Goal: Task Accomplishment & Management: Complete application form

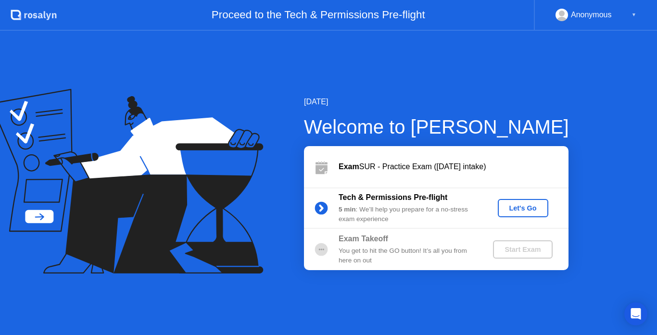
click at [525, 204] on div "Let's Go" at bounding box center [523, 208] width 43 height 8
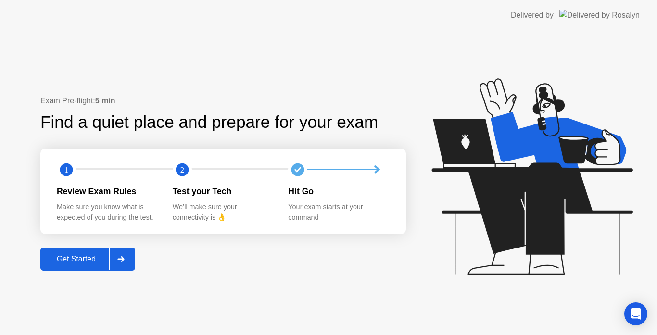
drag, startPoint x: 98, startPoint y: 208, endPoint x: 149, endPoint y: 211, distance: 51.1
click at [149, 211] on div "Make sure you know what is expected of you during the test." at bounding box center [107, 212] width 101 height 21
drag, startPoint x: 181, startPoint y: 207, endPoint x: 302, endPoint y: 240, distance: 125.2
click at [302, 240] on div "Exam Pre-flight: 5 min Find a quiet place and prepare for your exam 1 2 Review …" at bounding box center [223, 183] width 366 height 176
click at [630, 318] on div "Open Intercom Messenger" at bounding box center [635, 314] width 25 height 25
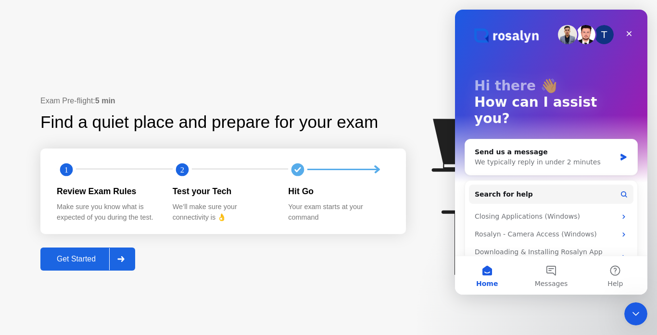
click at [406, 261] on div "Exam Pre-flight: 5 min Find a quiet place and prepare for your exam 1 2 Review …" at bounding box center [223, 183] width 366 height 176
click at [636, 315] on icon "Close Intercom Messenger" at bounding box center [635, 313] width 12 height 12
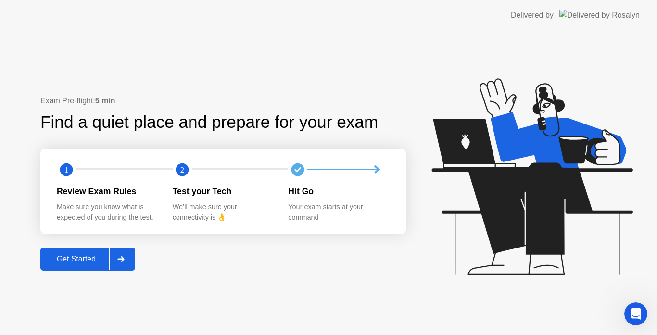
click at [95, 266] on button "Get Started" at bounding box center [87, 259] width 95 height 23
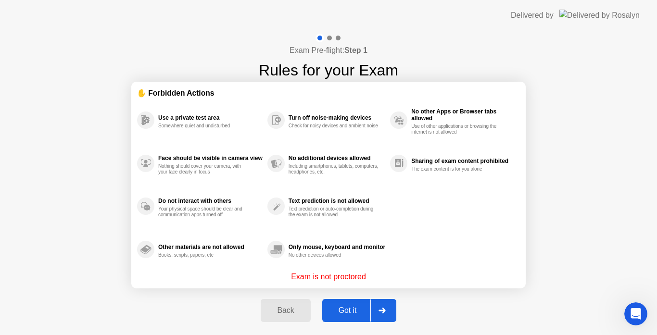
click at [351, 308] on div "Got it" at bounding box center [347, 310] width 45 height 9
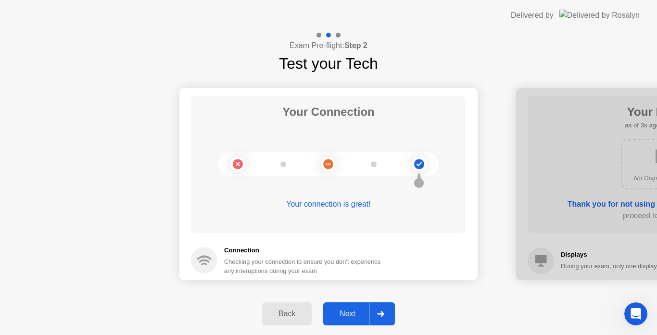
click at [349, 314] on div "Next" at bounding box center [347, 314] width 43 height 9
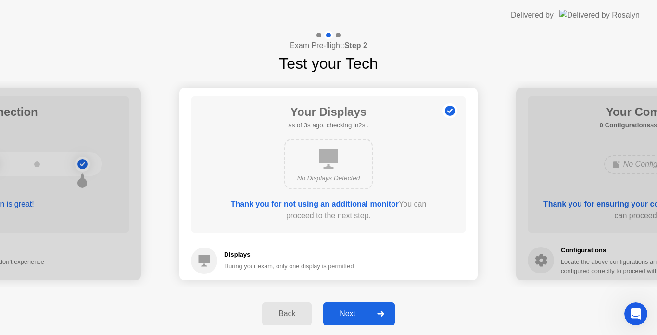
click at [353, 315] on div "Next" at bounding box center [347, 314] width 43 height 9
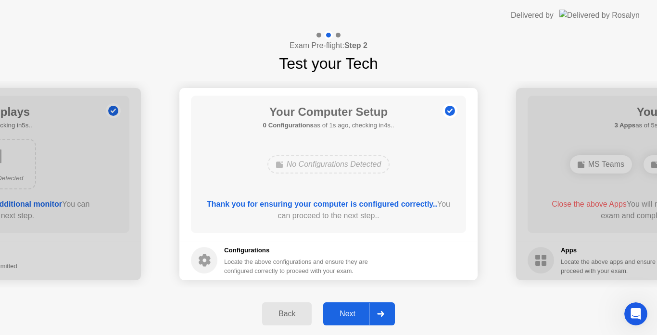
click at [353, 315] on div "Next" at bounding box center [347, 314] width 43 height 9
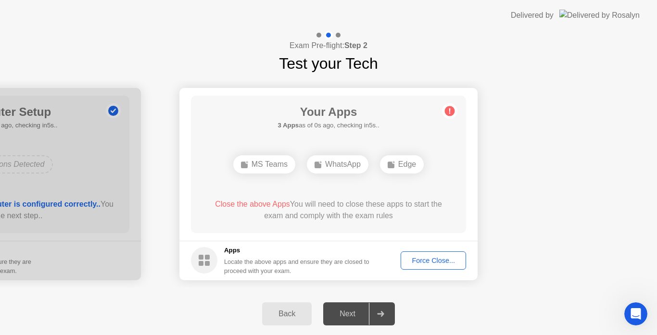
click at [353, 315] on div "Next" at bounding box center [347, 314] width 43 height 9
click at [386, 319] on div at bounding box center [380, 314] width 23 height 22
click at [357, 315] on div "Next" at bounding box center [347, 314] width 43 height 9
click at [434, 260] on div "Force Close..." at bounding box center [433, 261] width 59 height 8
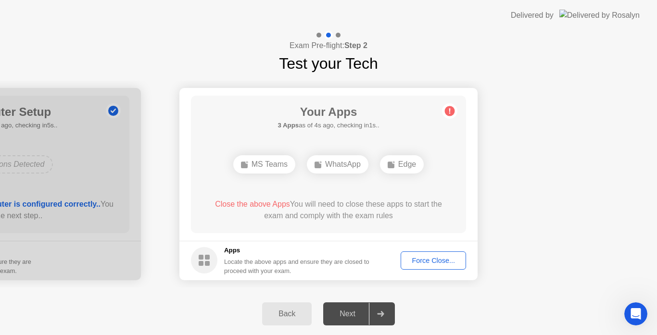
click at [358, 316] on div "Next" at bounding box center [347, 314] width 43 height 9
click at [379, 316] on icon at bounding box center [380, 314] width 7 height 6
click at [451, 112] on circle at bounding box center [450, 111] width 10 height 10
click at [335, 164] on div "Edge" at bounding box center [328, 164] width 44 height 18
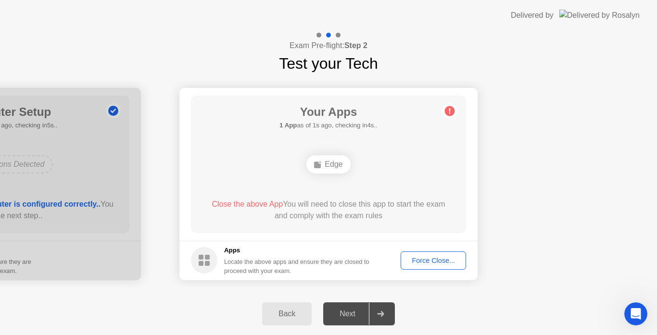
click at [361, 314] on div "Next" at bounding box center [347, 314] width 43 height 9
click at [428, 264] on div "Force Close..." at bounding box center [433, 261] width 59 height 8
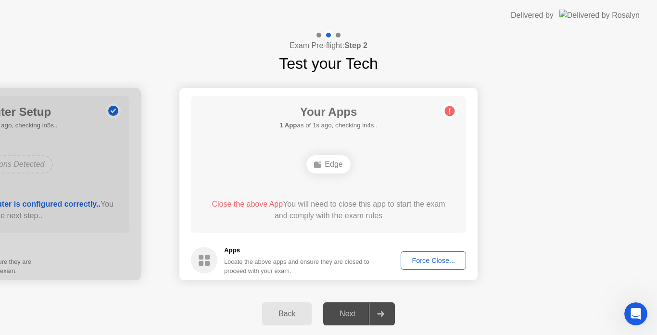
click at [357, 229] on div "Your Apps 1 App as of 1s ago, checking in4s.. Edge Close the above App You will…" at bounding box center [328, 165] width 275 height 138
click at [424, 265] on div "Force Close..." at bounding box center [433, 261] width 59 height 8
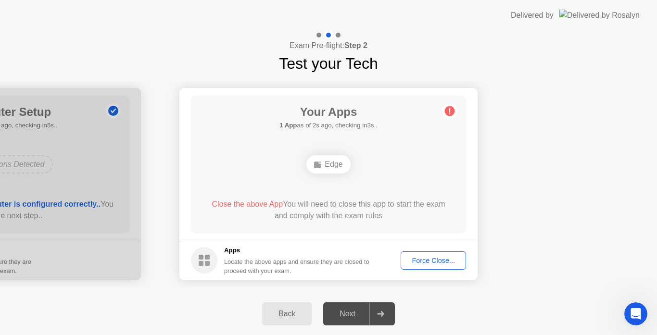
click at [420, 266] on button "Force Close..." at bounding box center [433, 261] width 65 height 18
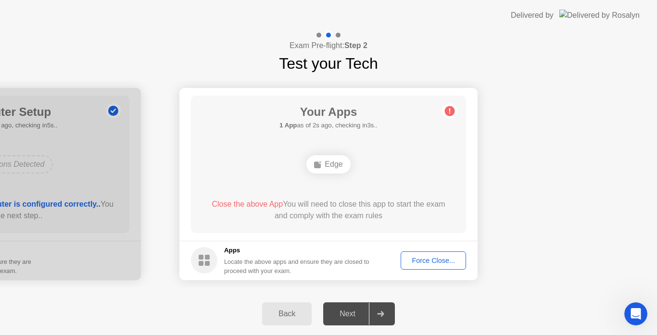
click at [240, 203] on span "Close the above App" at bounding box center [247, 204] width 71 height 8
click at [239, 210] on div "Close the above App You will need to close this app to start the exam and compl…" at bounding box center [329, 210] width 248 height 23
click at [376, 316] on div at bounding box center [380, 314] width 23 height 22
click at [383, 321] on div at bounding box center [380, 314] width 23 height 22
click at [357, 229] on div "Your Apps 1 App as of 1s ago, checking in4s.. Edge Close the above App You will…" at bounding box center [328, 165] width 275 height 138
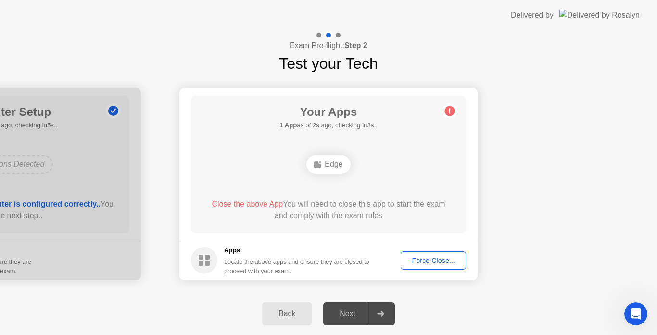
click at [429, 269] on button "Force Close..." at bounding box center [433, 261] width 65 height 18
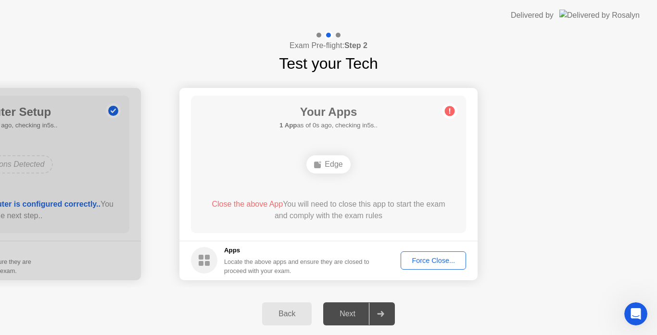
click at [275, 317] on div "Back" at bounding box center [287, 314] width 44 height 9
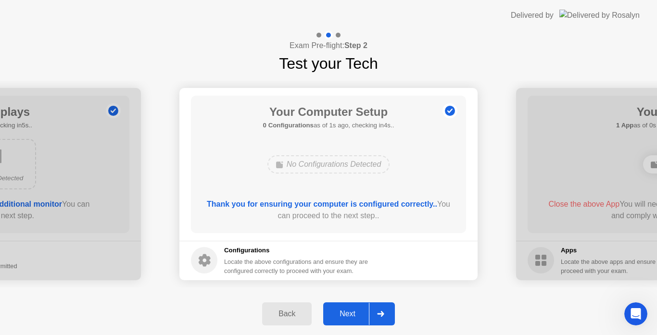
click at [275, 317] on div "Back" at bounding box center [287, 314] width 44 height 9
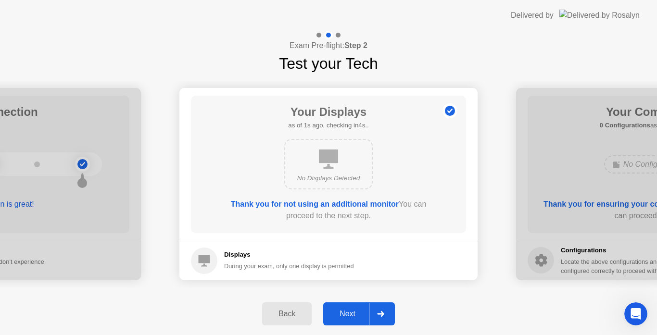
click at [275, 317] on div "Back" at bounding box center [287, 314] width 44 height 9
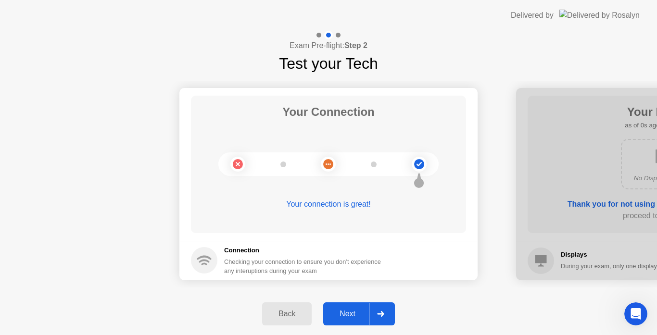
click at [358, 316] on div "Next" at bounding box center [347, 314] width 43 height 9
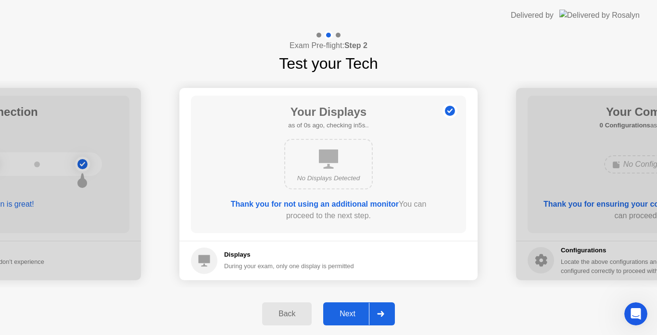
click at [358, 316] on div "Next" at bounding box center [347, 314] width 43 height 9
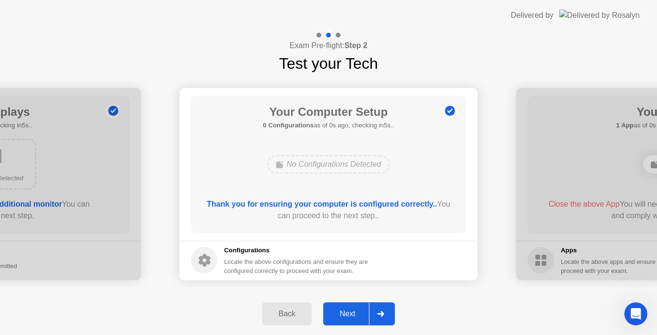
click at [358, 316] on div "Next" at bounding box center [347, 314] width 43 height 9
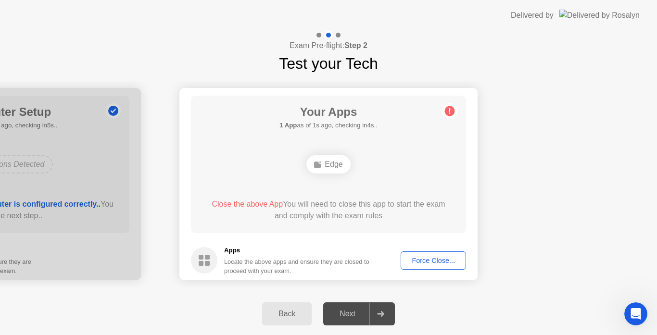
click at [431, 257] on div "Force Close..." at bounding box center [433, 261] width 59 height 8
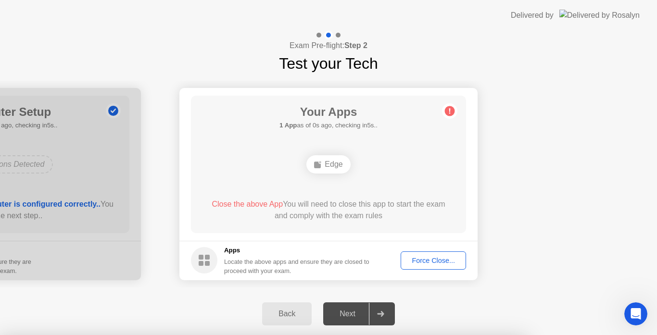
click at [429, 335] on div at bounding box center [328, 335] width 657 height 0
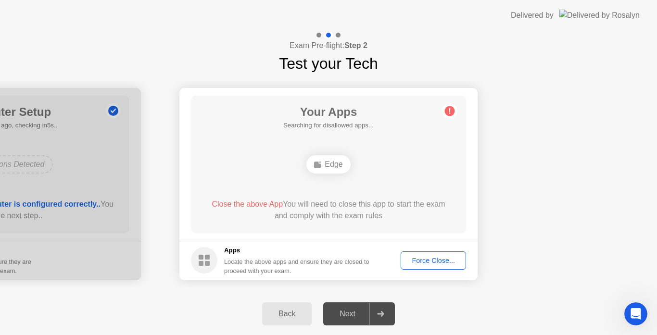
click at [435, 263] on div "Force Close..." at bounding box center [433, 261] width 59 height 8
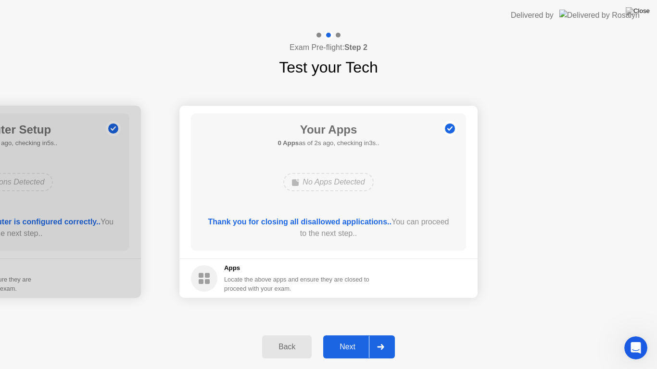
click at [353, 335] on div "Next" at bounding box center [347, 347] width 43 height 9
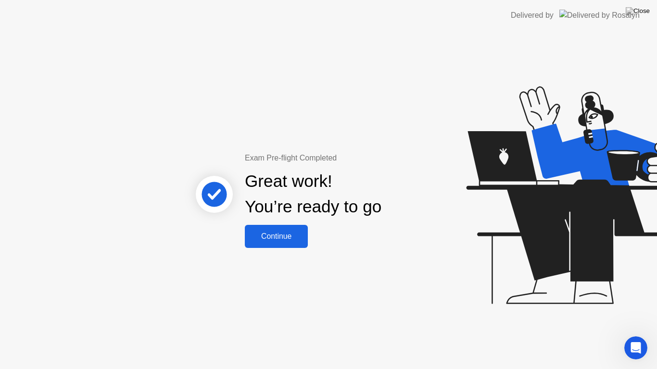
click at [290, 239] on div "Continue" at bounding box center [276, 236] width 57 height 9
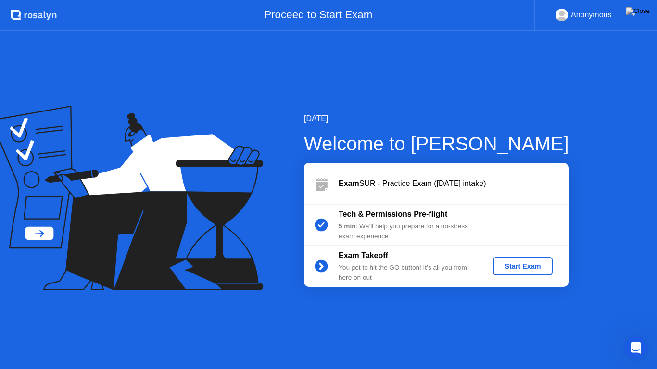
click at [527, 263] on div "Start Exam" at bounding box center [522, 267] width 51 height 8
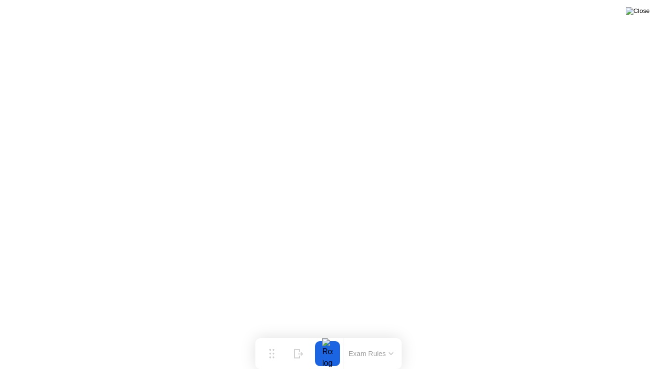
click at [647, 10] on img at bounding box center [638, 11] width 24 height 8
click at [645, 14] on img at bounding box center [638, 11] width 24 height 8
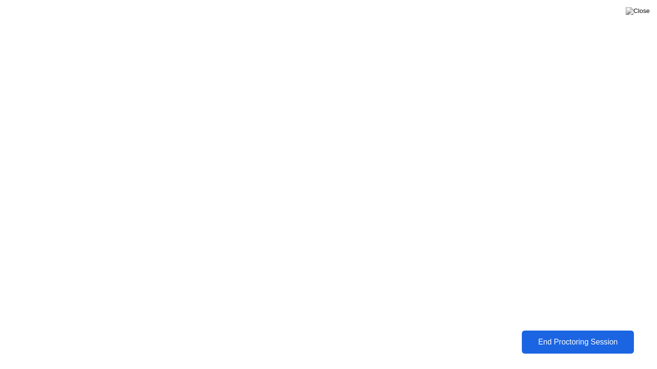
click at [570, 335] on div "End Proctoring Session" at bounding box center [578, 342] width 106 height 9
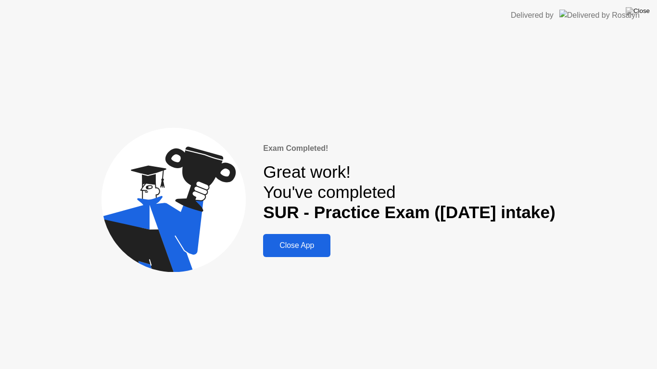
click at [302, 256] on button "Close App" at bounding box center [296, 245] width 67 height 23
